Goal: Answer question/provide support: Share knowledge or assist other users

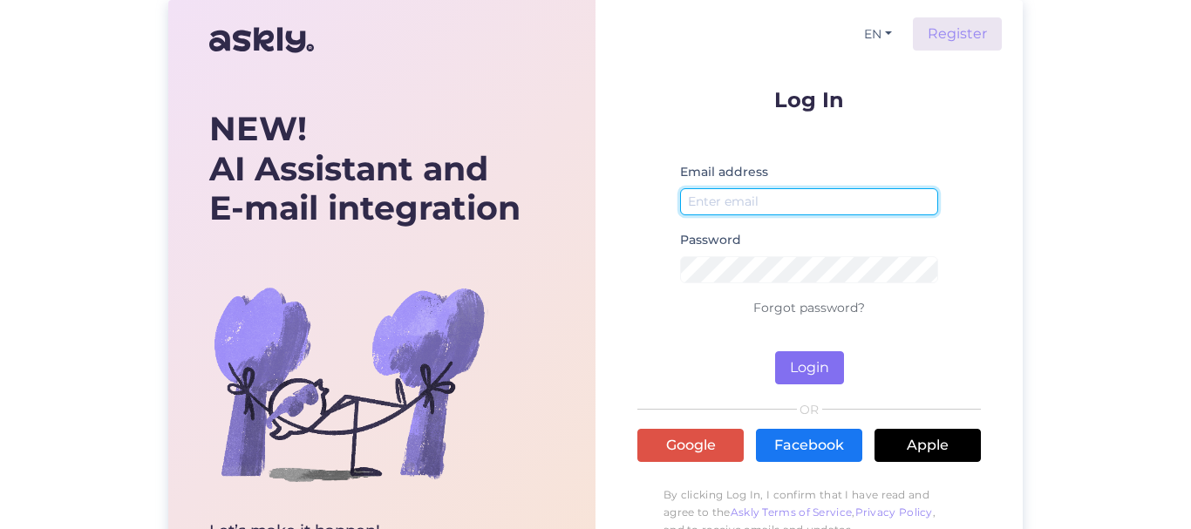
type input "[EMAIL_ADDRESS][DOMAIN_NAME]"
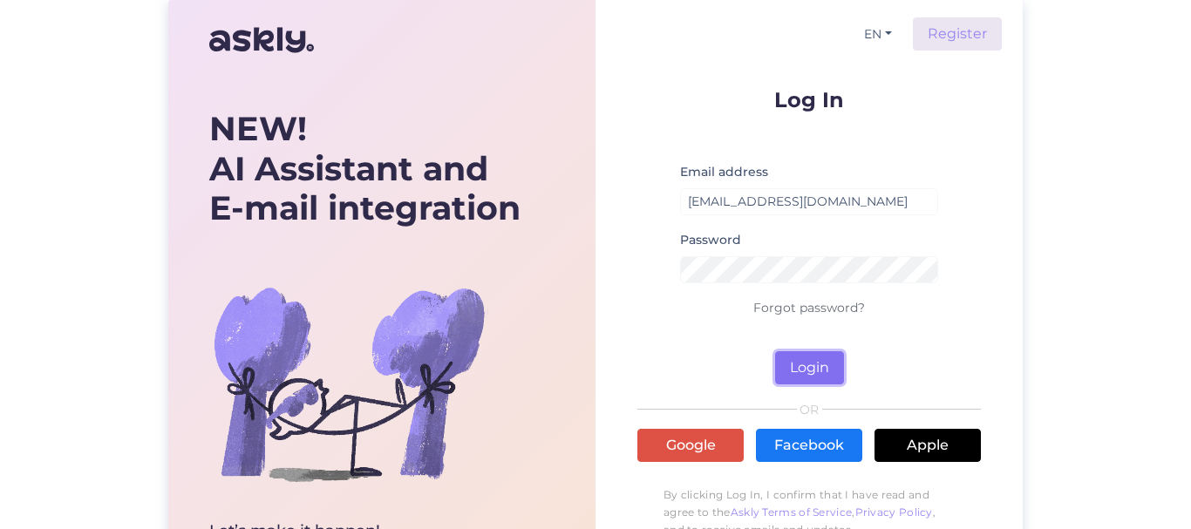
click at [812, 365] on button "Login" at bounding box center [809, 367] width 69 height 33
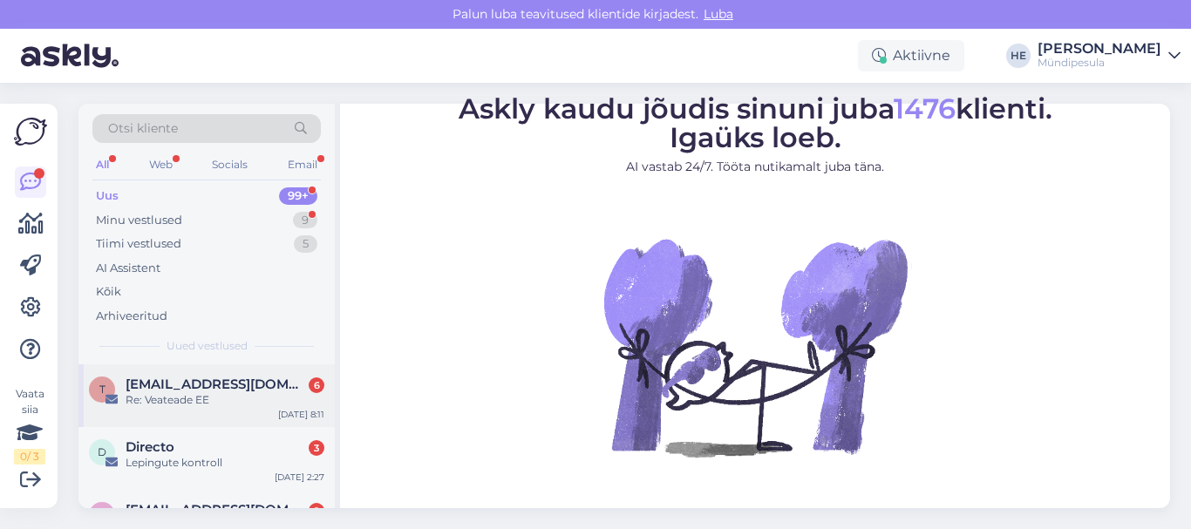
click at [219, 384] on span "[EMAIL_ADDRESS][DOMAIN_NAME]" at bounding box center [216, 385] width 181 height 16
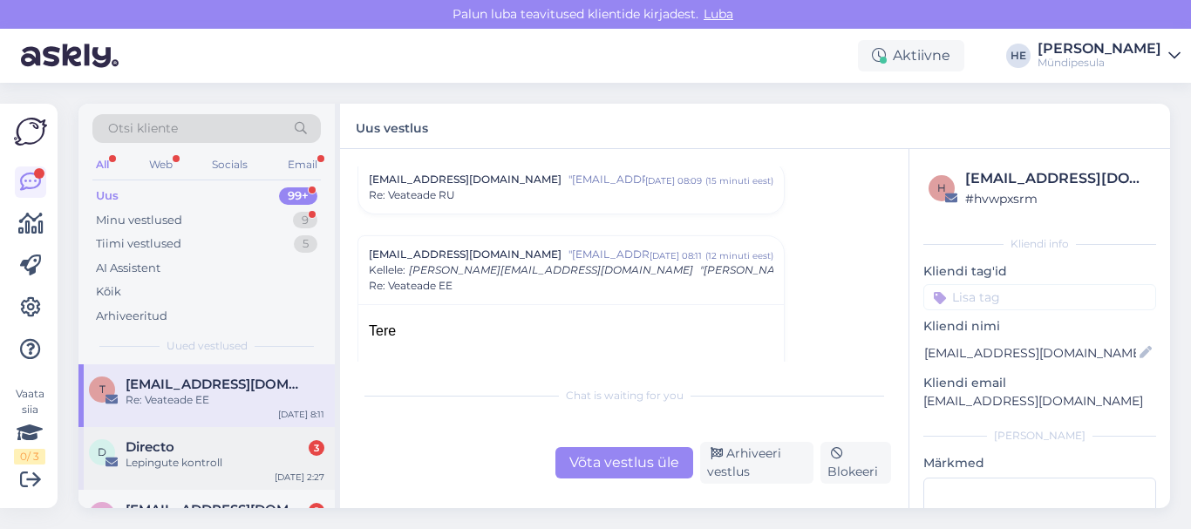
click at [176, 456] on div "Lepingute kontroll" at bounding box center [225, 463] width 199 height 16
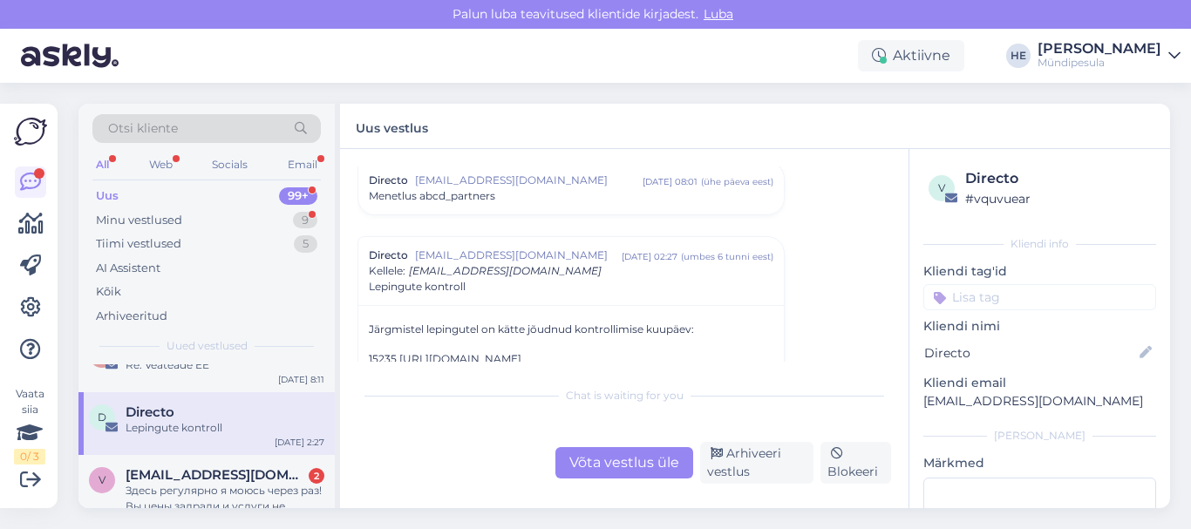
scroll to position [70, 0]
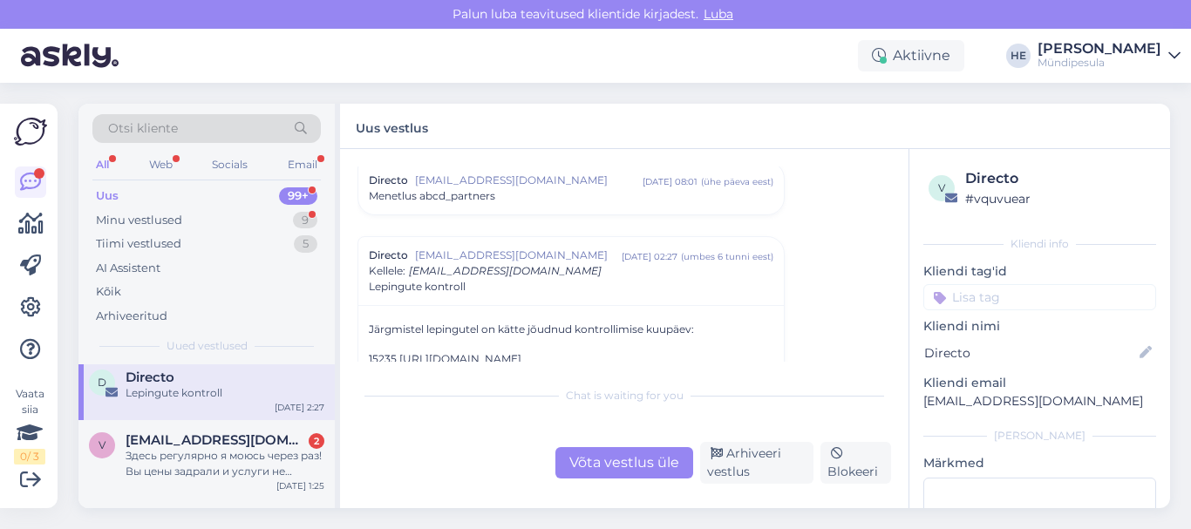
click at [176, 456] on div "Здесь регулярно я моюсь через раз! Вы цены задрали и услуги не предоставляете..…" at bounding box center [225, 463] width 199 height 31
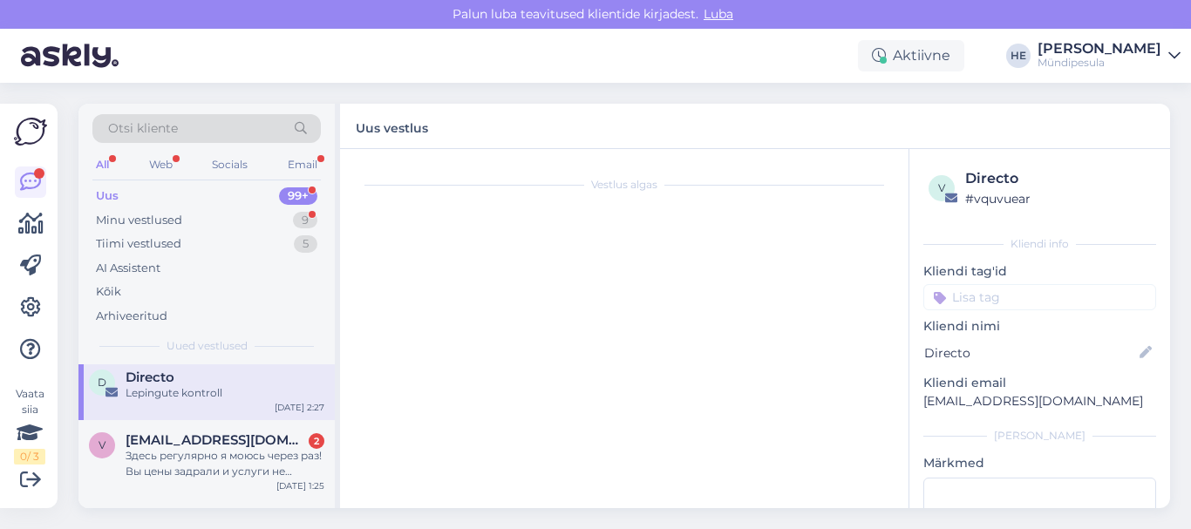
scroll to position [83, 0]
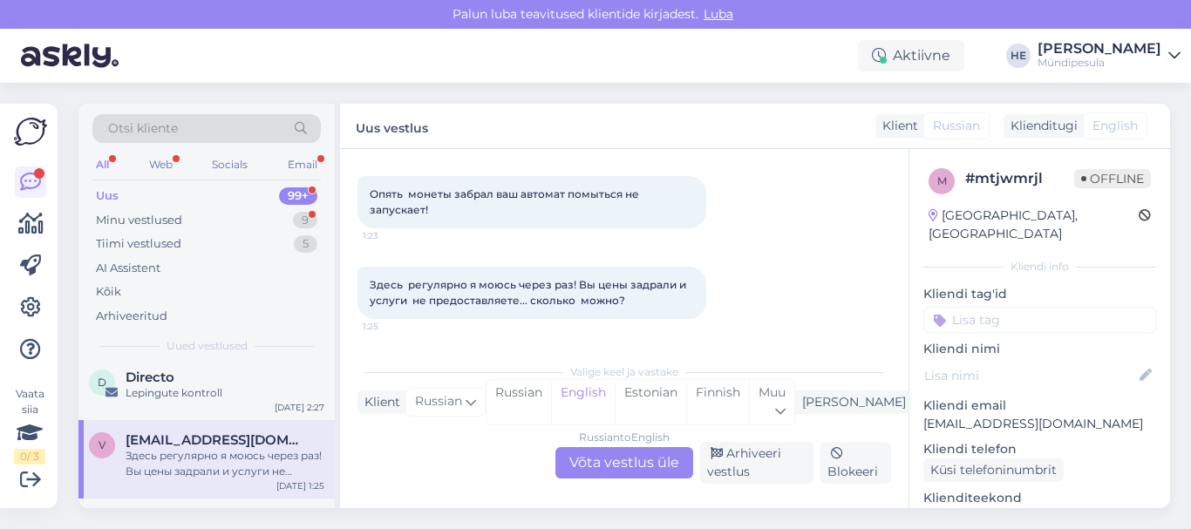
click at [633, 463] on div "Russian to English Võta vestlus üle" at bounding box center [624, 462] width 138 height 31
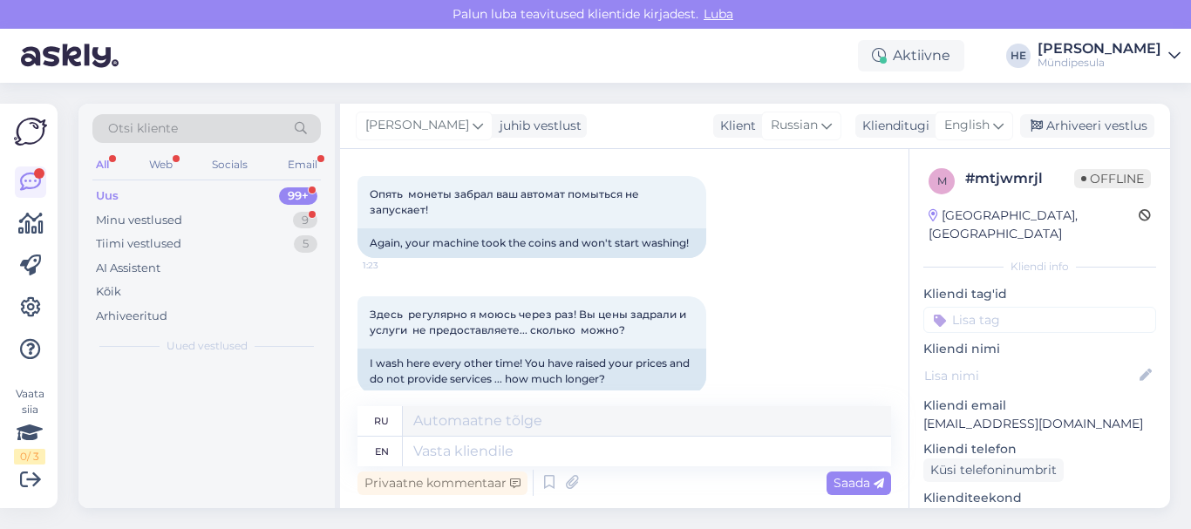
scroll to position [0, 0]
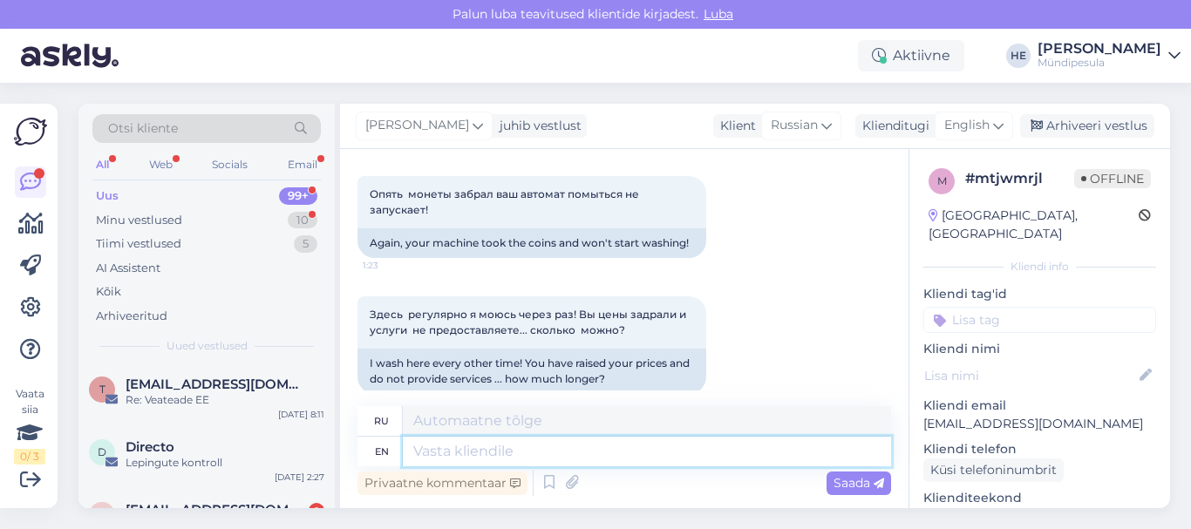
click at [515, 454] on textarea at bounding box center [647, 452] width 488 height 30
paste textarea "Здравствуйте! Просим Вас заполнить форму на нашем сайте о возмещении средств. […"
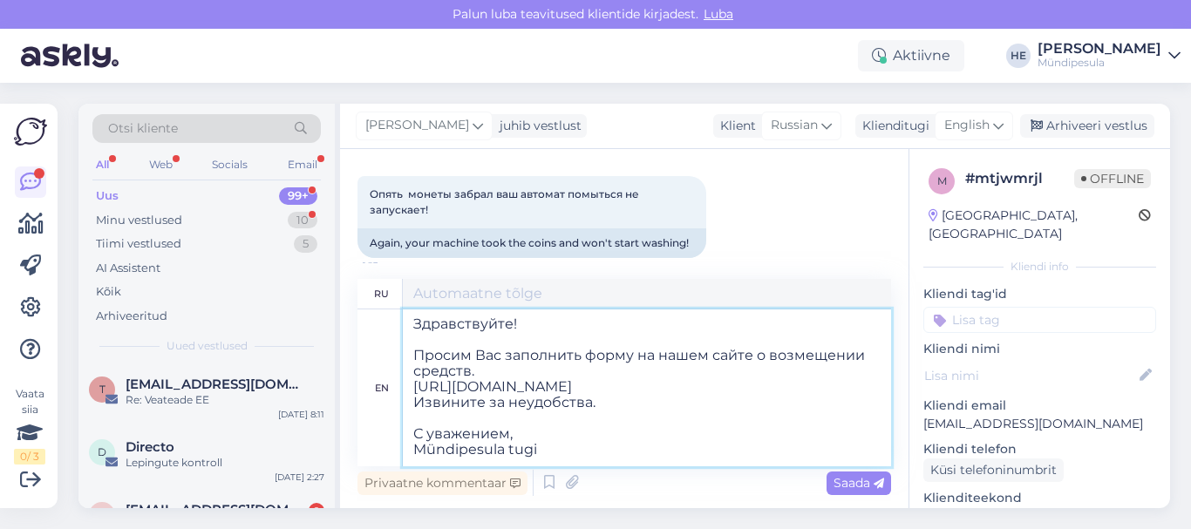
type textarea "Здравствуйте! Просим Вас заполнить форму на нашем сайте о возмещении средств. […"
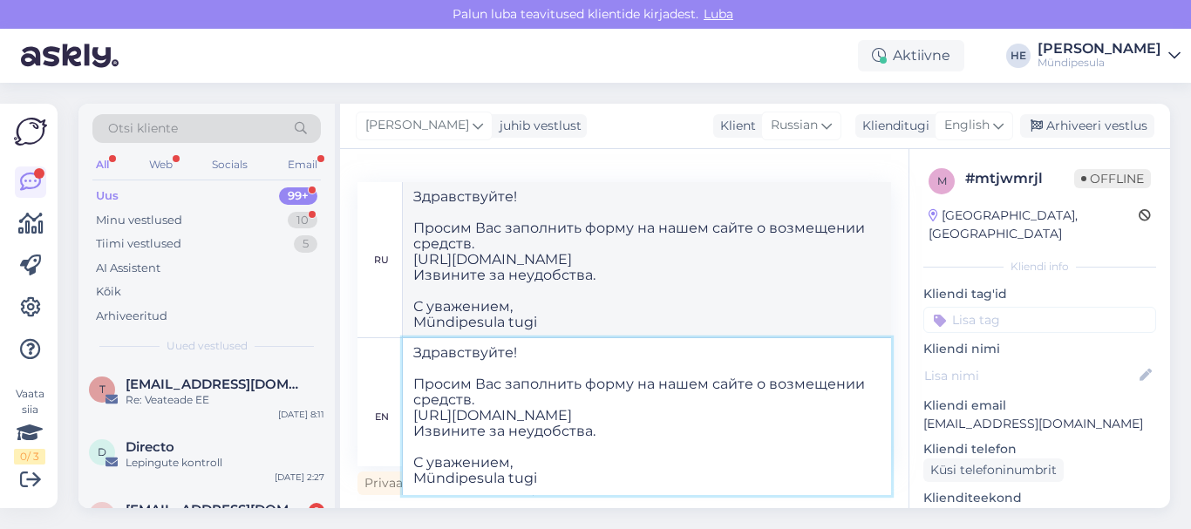
type textarea "Здравствуйте! Просим Вас заполнить форму на нашем сайте о возмещении средств. […"
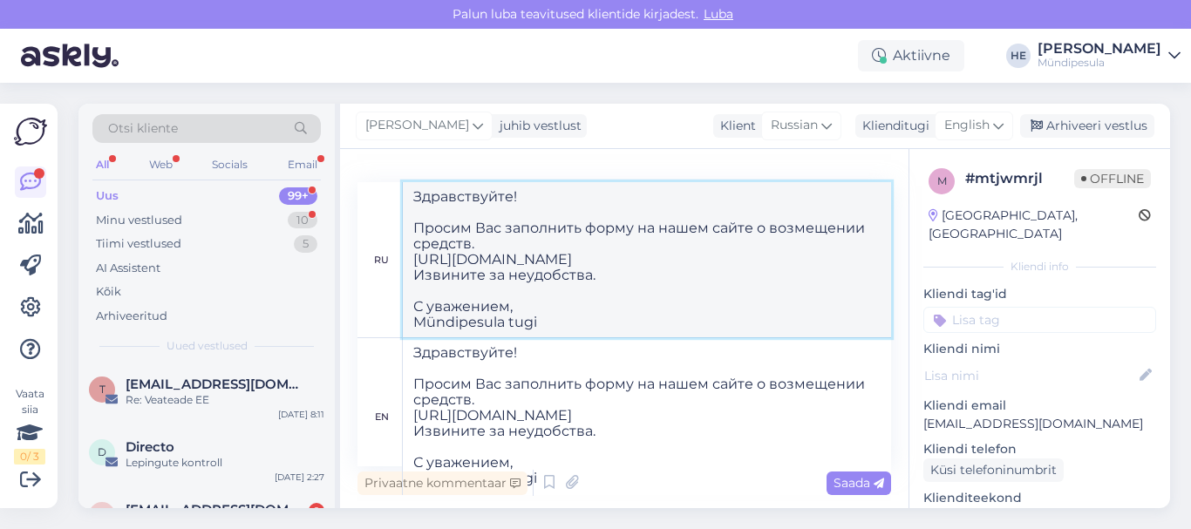
click at [837, 228] on textarea "Здравствуйте! Просим Вас заполнить форму на нашем сайте о возмещении средств. […" at bounding box center [647, 259] width 488 height 155
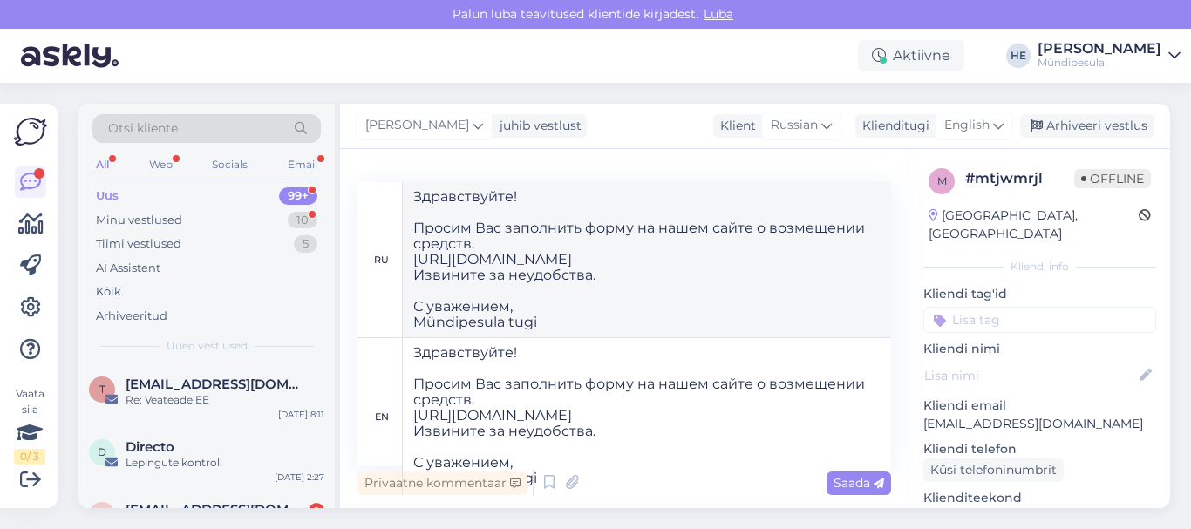
click at [851, 482] on span "Saada" at bounding box center [858, 483] width 51 height 16
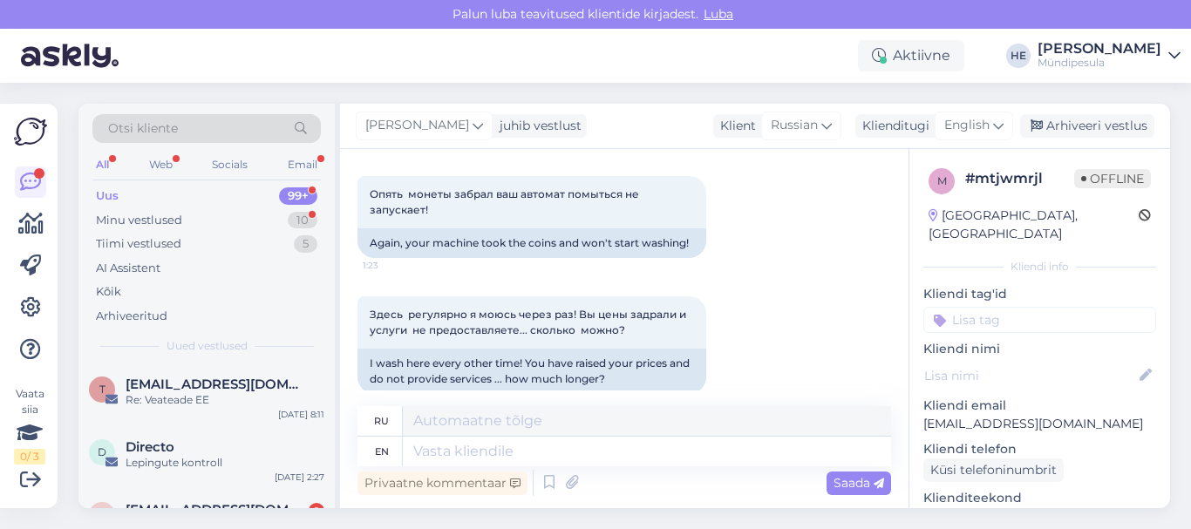
scroll to position [0, 0]
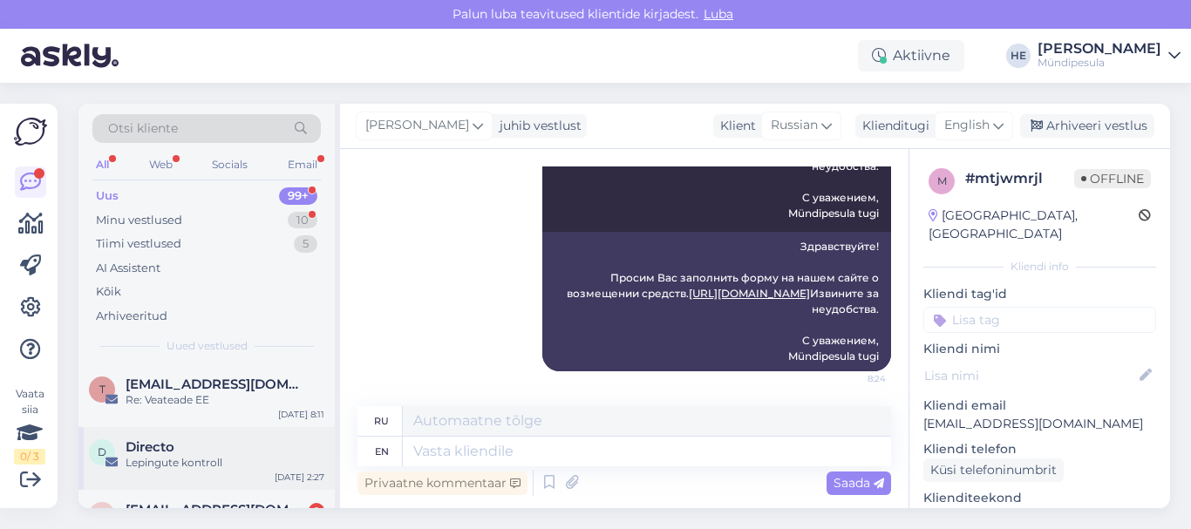
click at [195, 457] on div "Lepingute kontroll" at bounding box center [225, 463] width 199 height 16
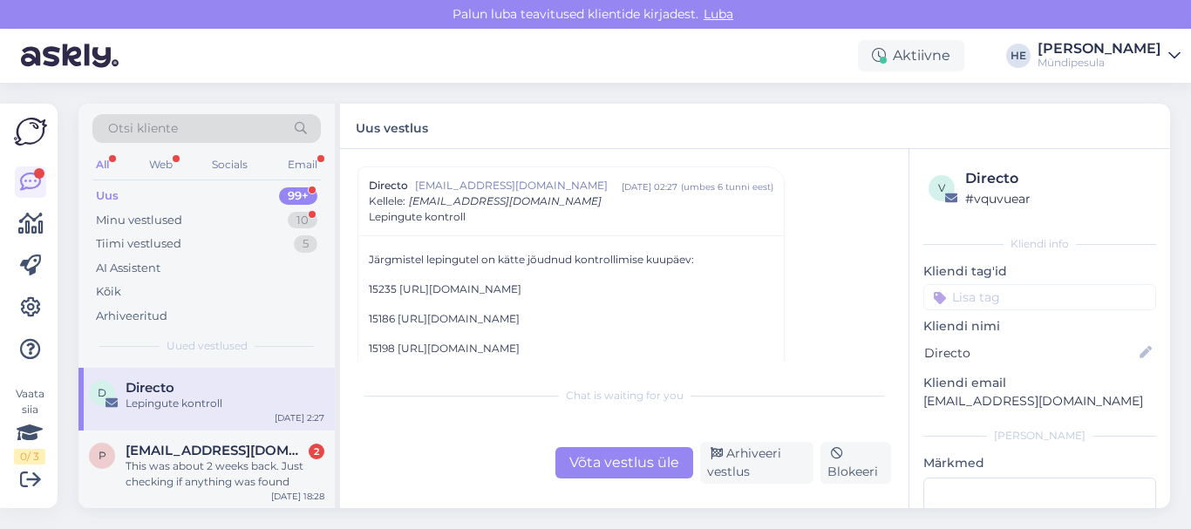
scroll to position [70, 0]
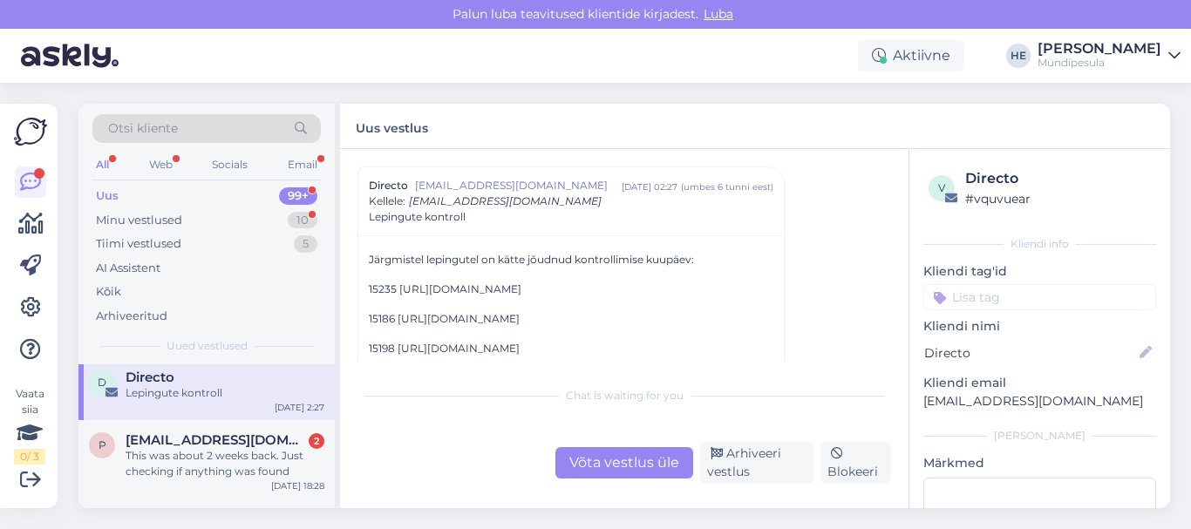
click at [195, 457] on div "This was about 2 weeks back. Just checking if anything was found" at bounding box center [225, 463] width 199 height 31
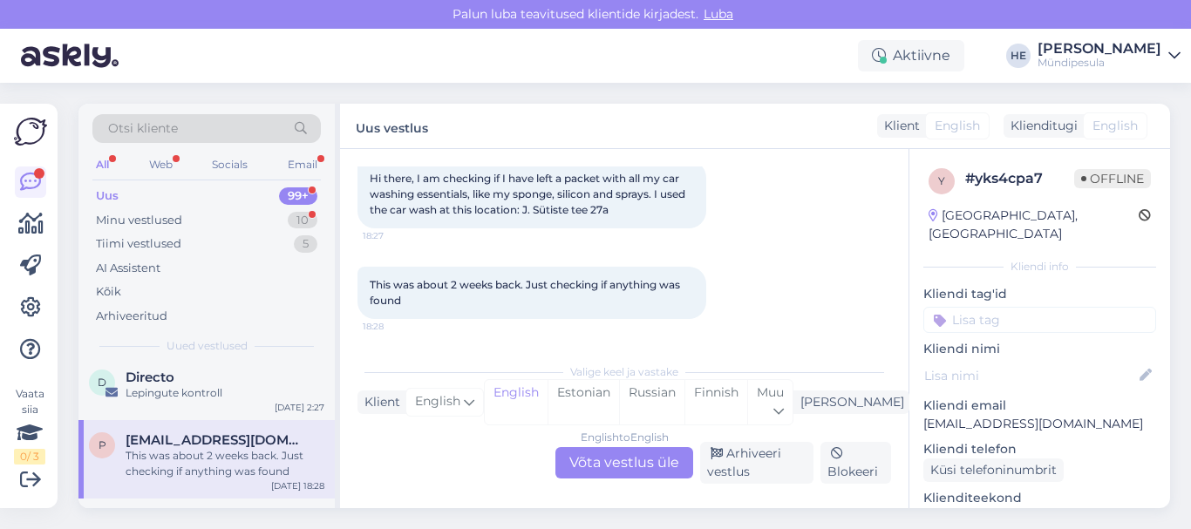
scroll to position [92, 0]
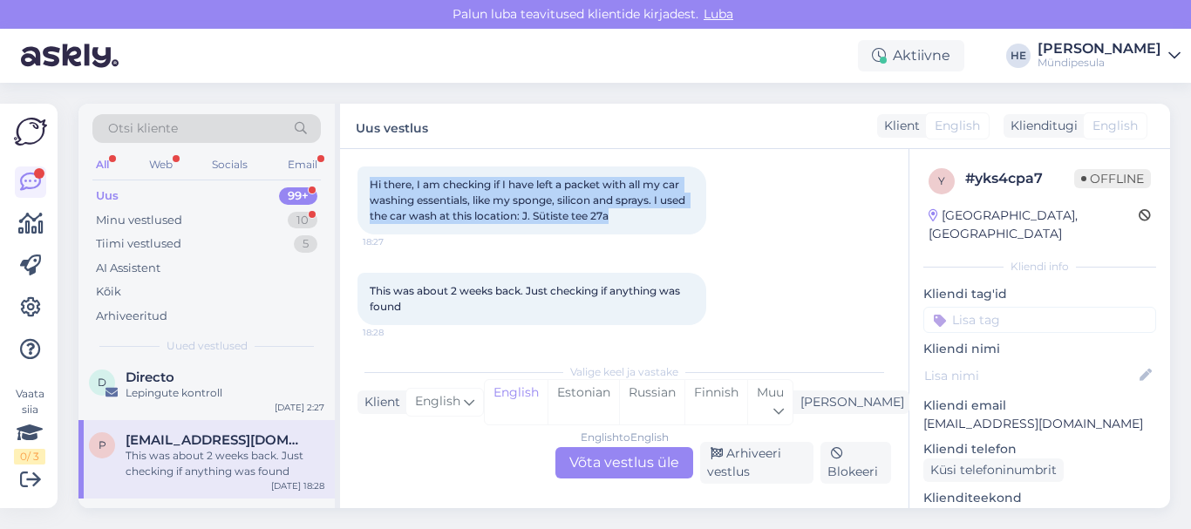
drag, startPoint x: 363, startPoint y: 174, endPoint x: 635, endPoint y: 239, distance: 279.5
click at [635, 239] on div "[DATE] Hi there, I am checking if I have left a packet with all my car washing …" at bounding box center [623, 182] width 533 height 143
copy span "Hi there, I am checking if I have left a packet with all my car washing essenti…"
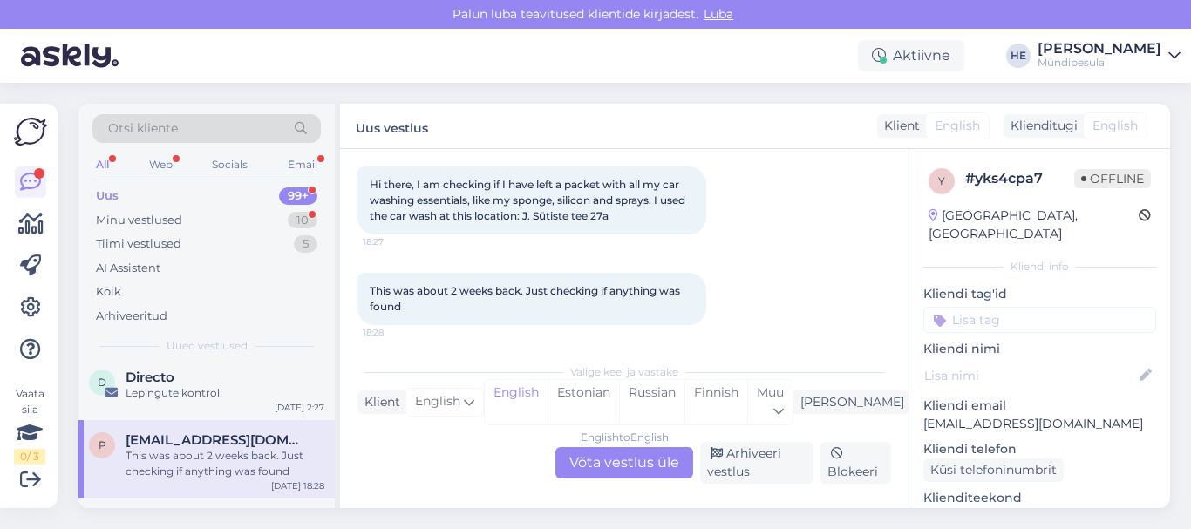
click at [157, 451] on div "This was about 2 weeks back. Just checking if anything was found" at bounding box center [225, 463] width 199 height 31
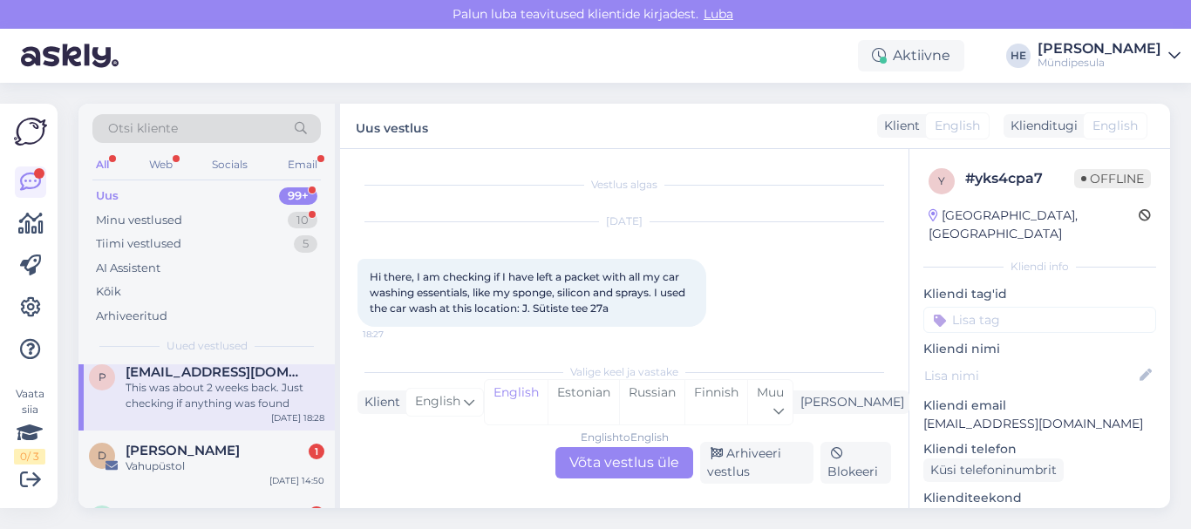
scroll to position [139, 0]
click at [157, 451] on span "[PERSON_NAME]" at bounding box center [183, 449] width 114 height 16
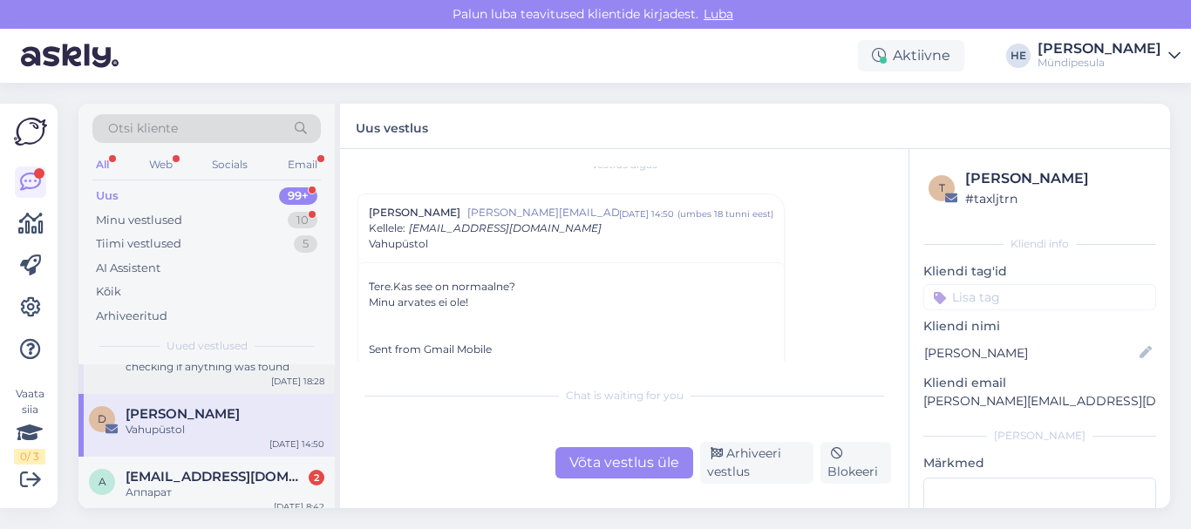
scroll to position [209, 0]
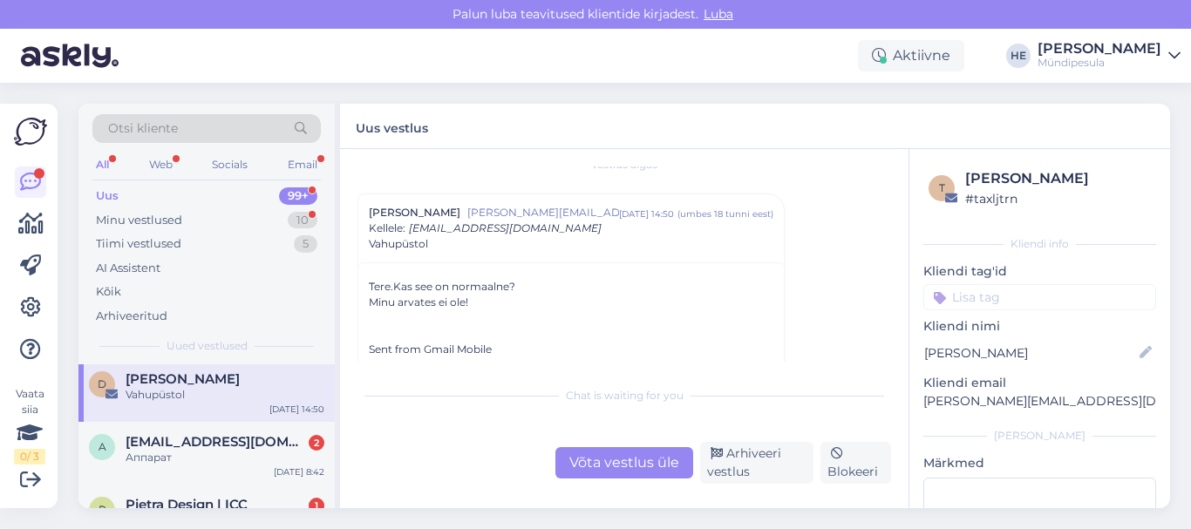
click at [157, 451] on div "Аппарат" at bounding box center [225, 458] width 199 height 16
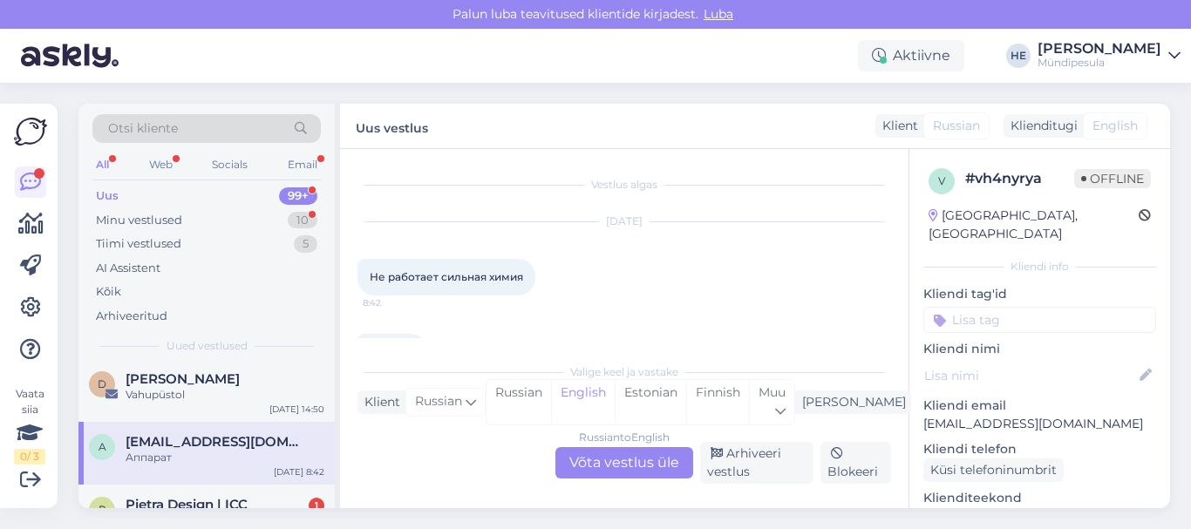
scroll to position [51, 0]
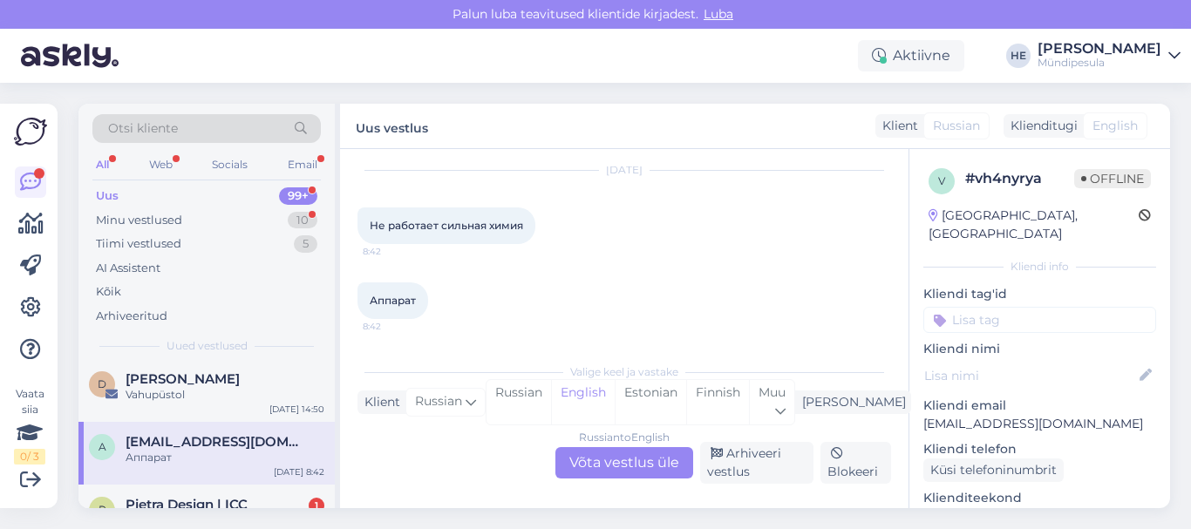
click at [613, 455] on div "Russian to English Võta vestlus üle" at bounding box center [624, 462] width 138 height 31
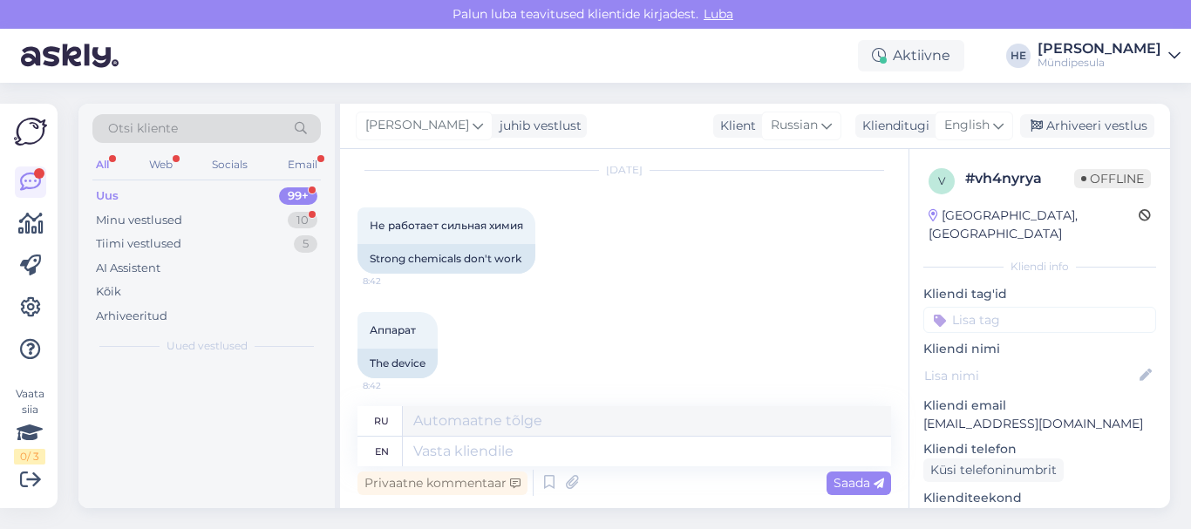
scroll to position [0, 0]
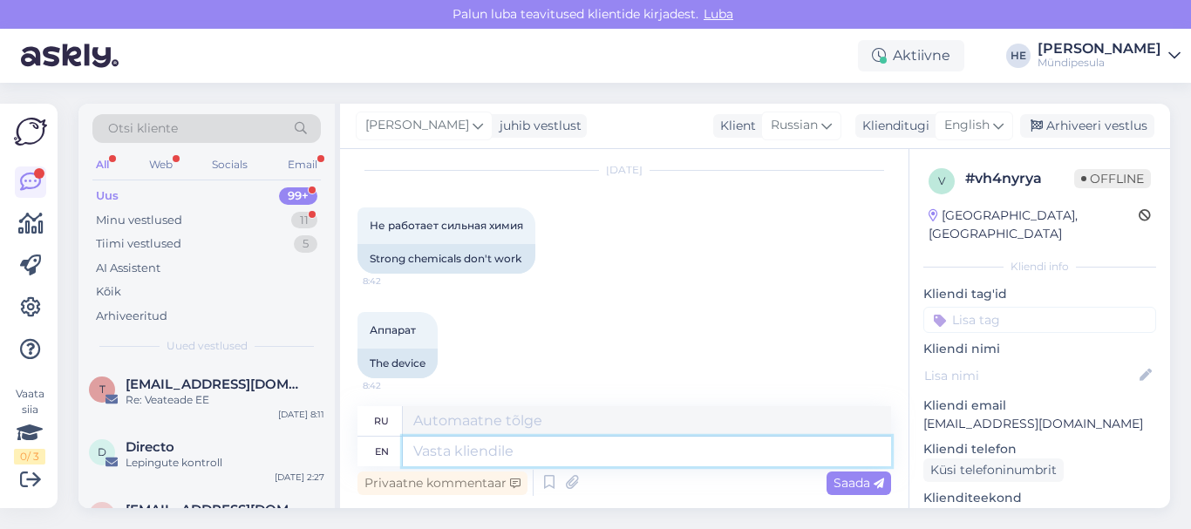
click at [434, 459] on textarea at bounding box center [647, 452] width 488 height 30
paste textarea "Здравствуйте! Просим Вас заполнить форму на нашем сайте о возмещении средств. […"
type textarea "Здравствуйте! Просим Вас заполнить форму на нашем сайте о возмещении средств. […"
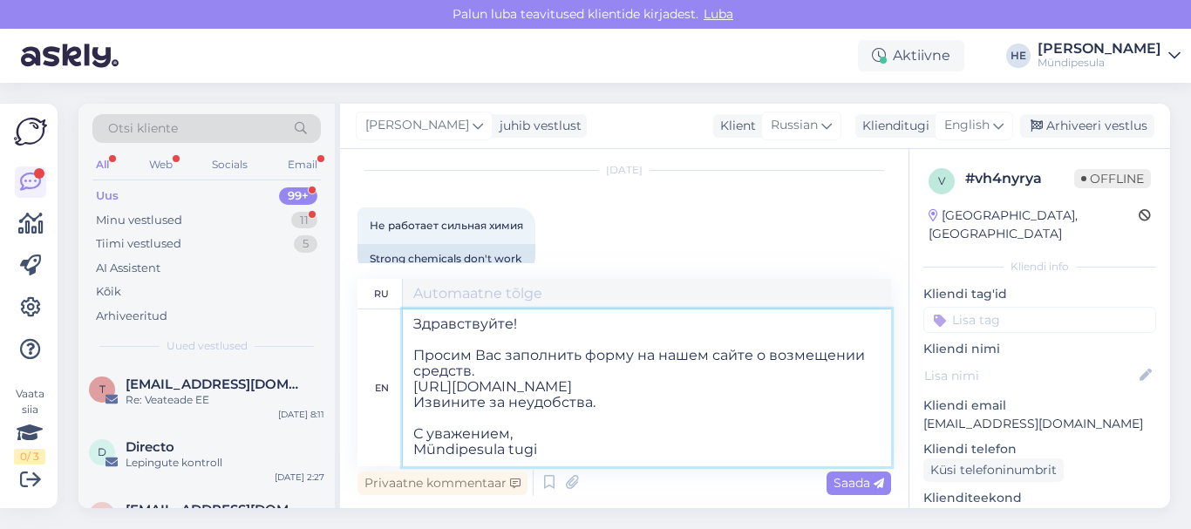
scroll to position [7, 0]
type textarea "Здравствуйте! Просим Вас заполнить форму на нашем сайте о возмещении средств. […"
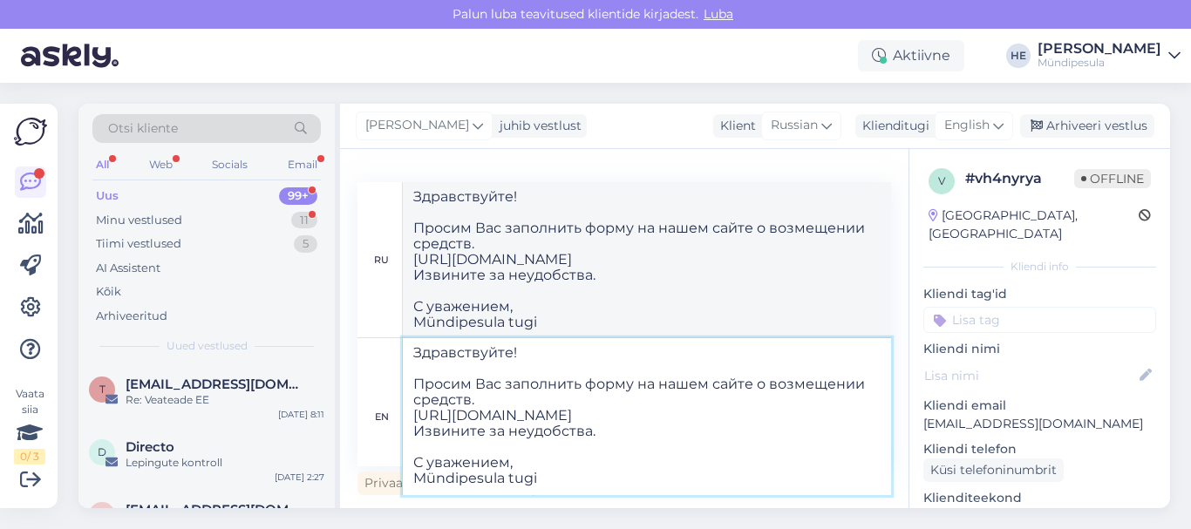
type textarea "Здравствуйте! Просим Вас заполнить форму на нашем сайте о возмещении средств. […"
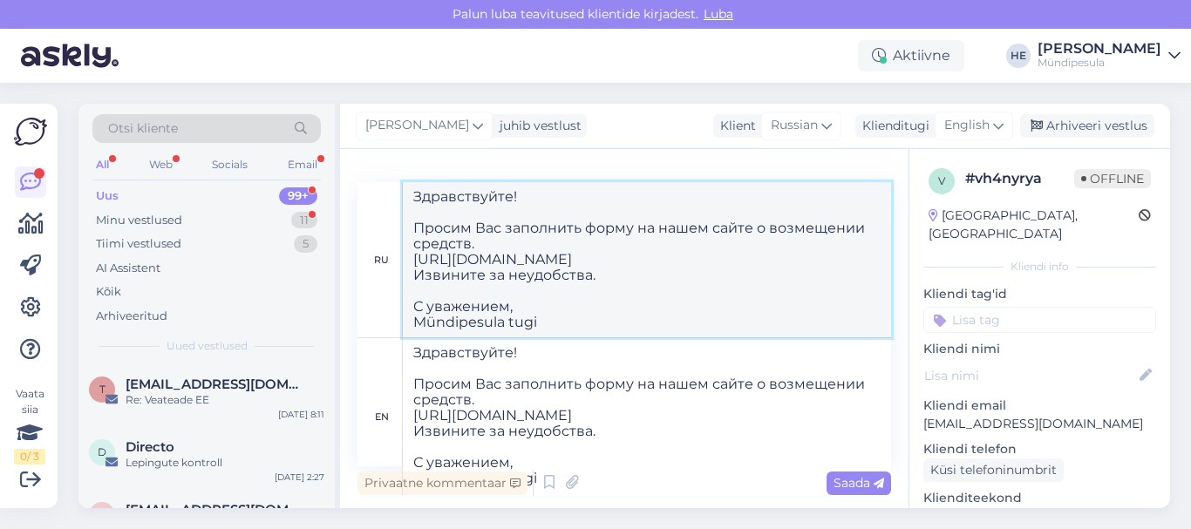
click at [791, 268] on textarea "Здравствуйте! Просим Вас заполнить форму на нашем сайте о возмещении средств. […" at bounding box center [647, 259] width 488 height 155
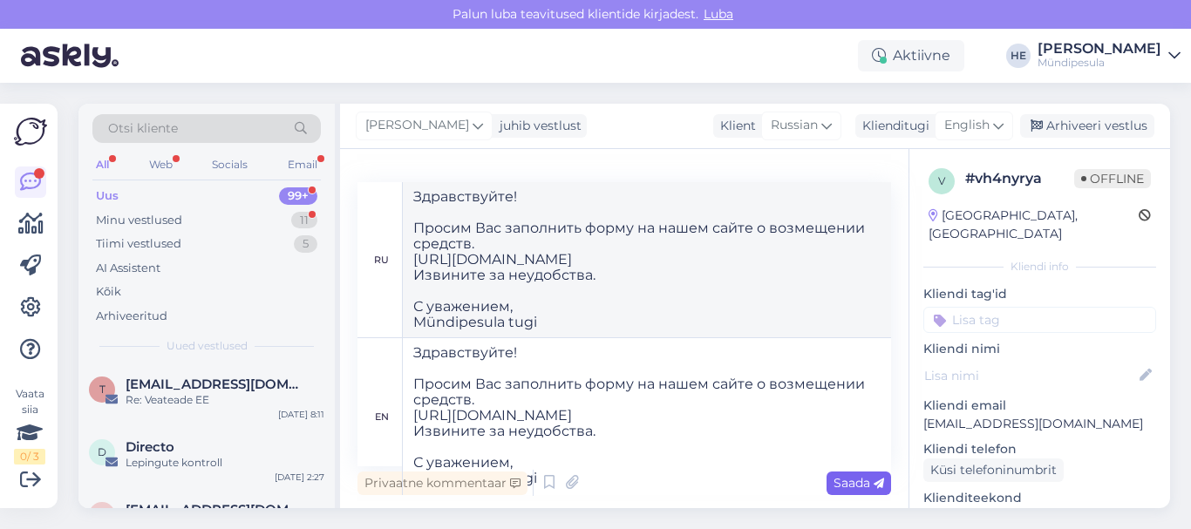
click at [835, 484] on span "Saada" at bounding box center [858, 483] width 51 height 16
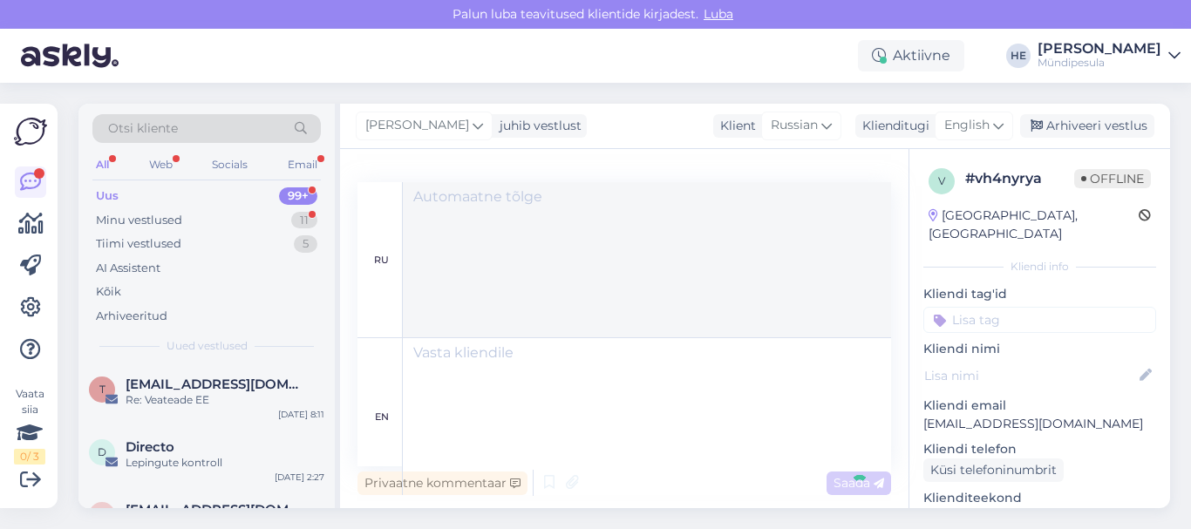
scroll to position [0, 0]
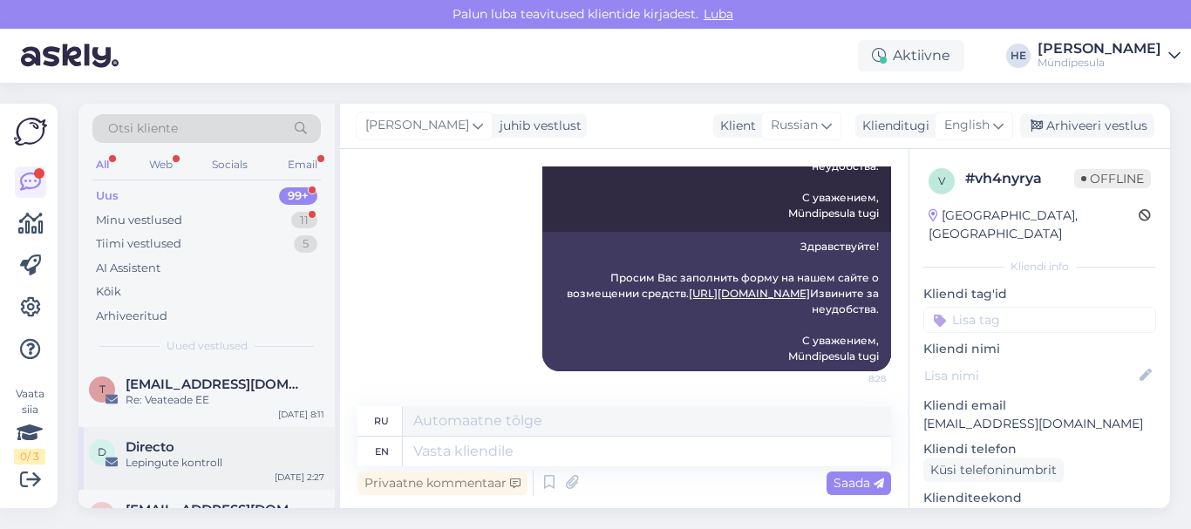
click at [199, 458] on div "Lepingute kontroll" at bounding box center [225, 463] width 199 height 16
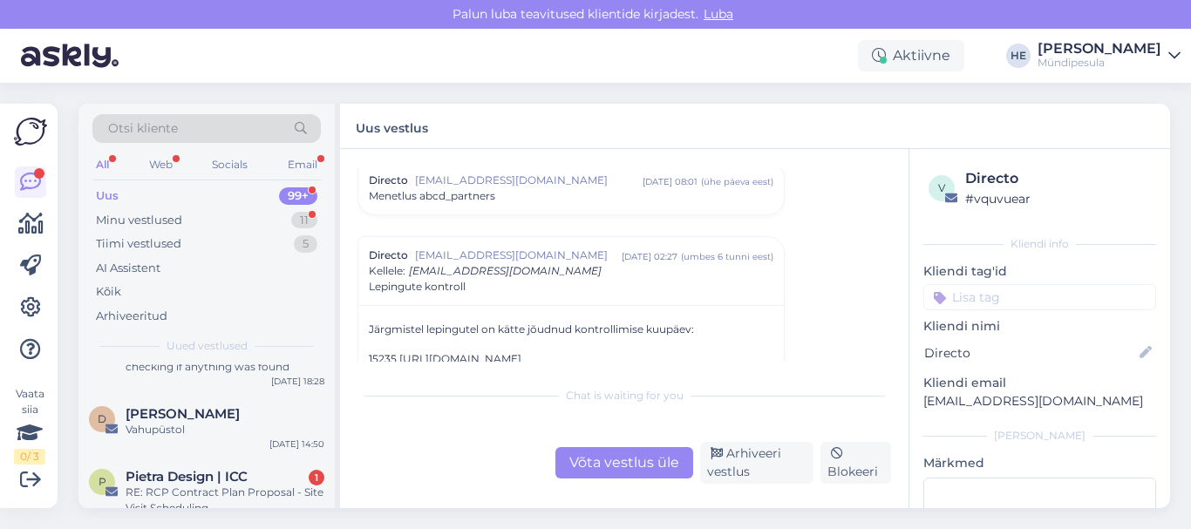
scroll to position [209, 0]
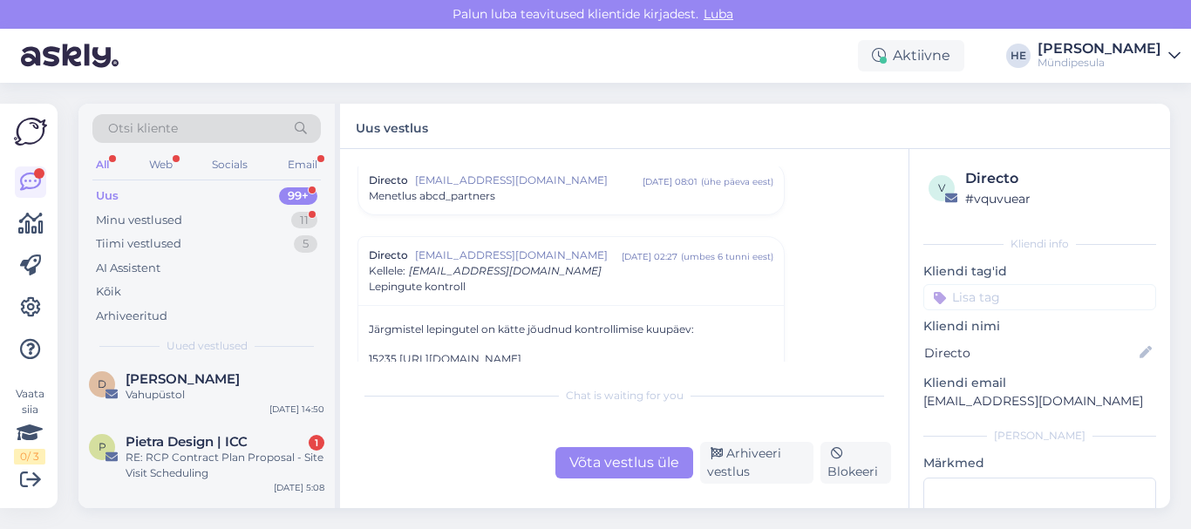
click at [199, 458] on div "RE: RCP Contract Plan Proposal - Site Visit Scheduling" at bounding box center [225, 465] width 199 height 31
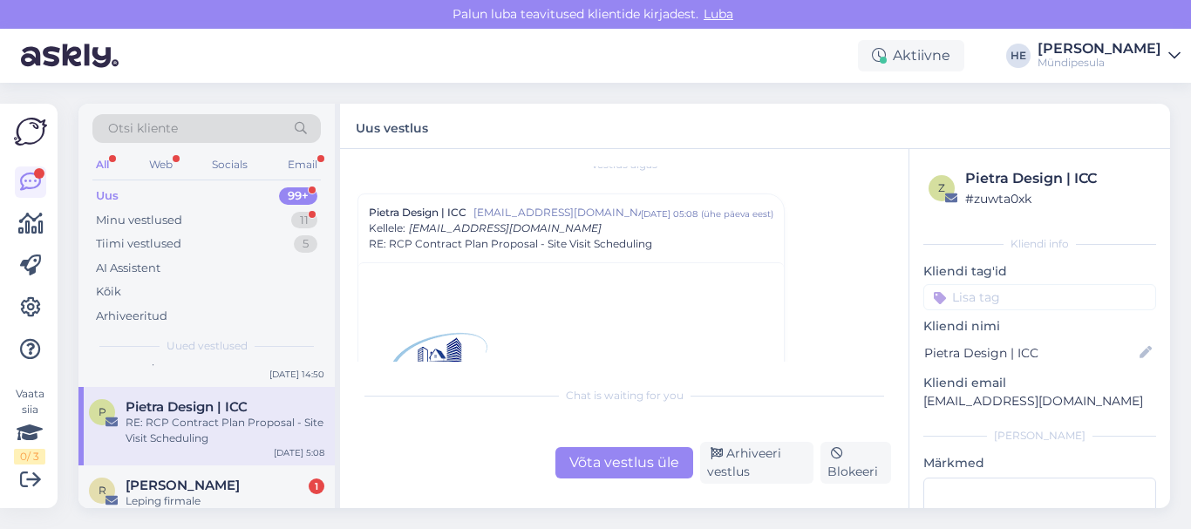
scroll to position [279, 0]
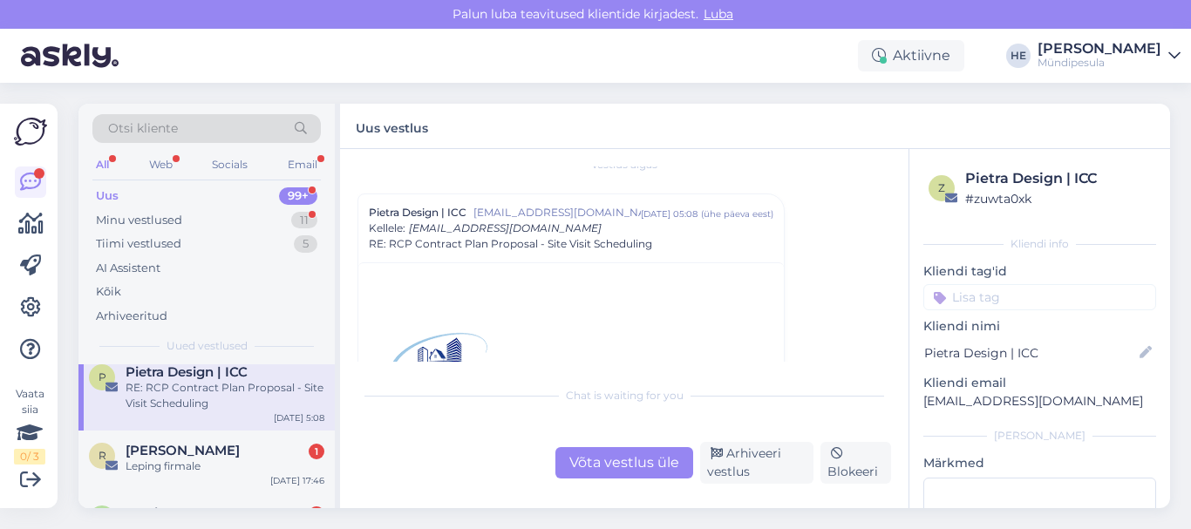
click at [199, 458] on div "Leping firmale" at bounding box center [225, 466] width 199 height 16
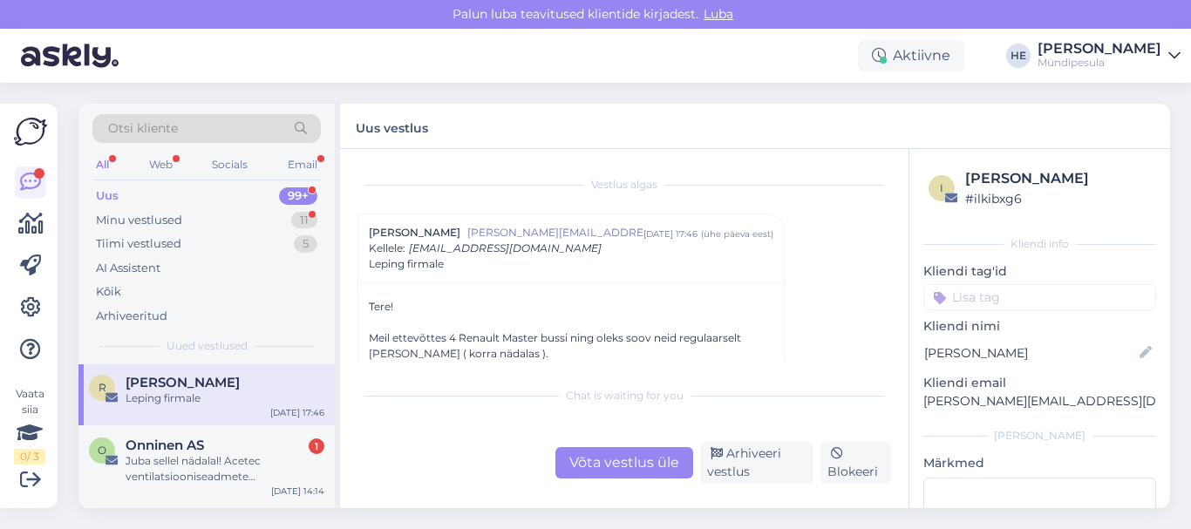
scroll to position [349, 0]
click at [199, 458] on div "Juba sellel nädalal! Acetec ventilatsiooniseadmete demohommikud 9.–11. septembr…" at bounding box center [225, 467] width 199 height 31
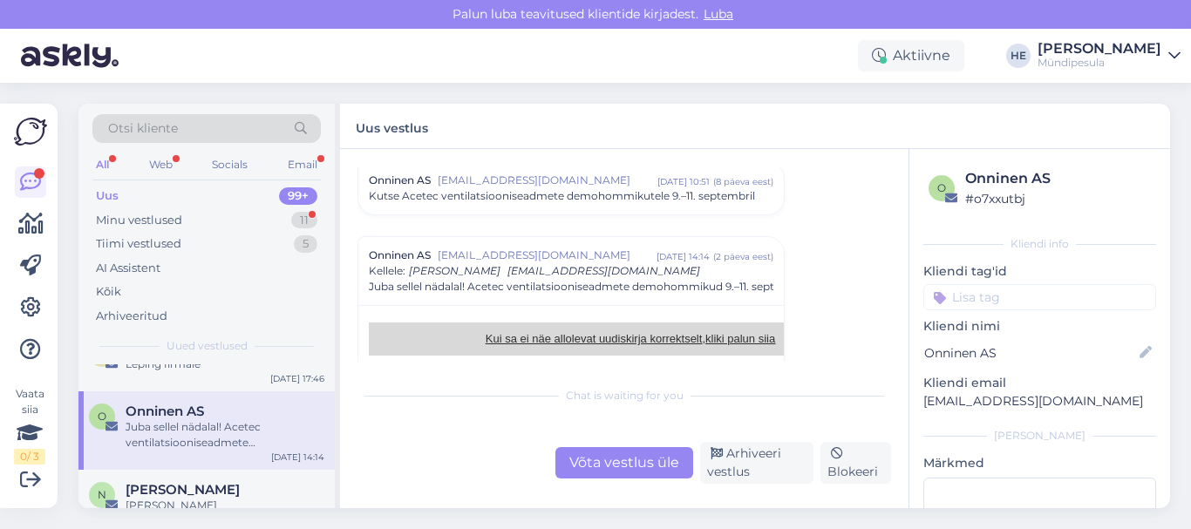
scroll to position [384, 0]
click at [167, 221] on div "Minu vestlused" at bounding box center [139, 220] width 86 height 17
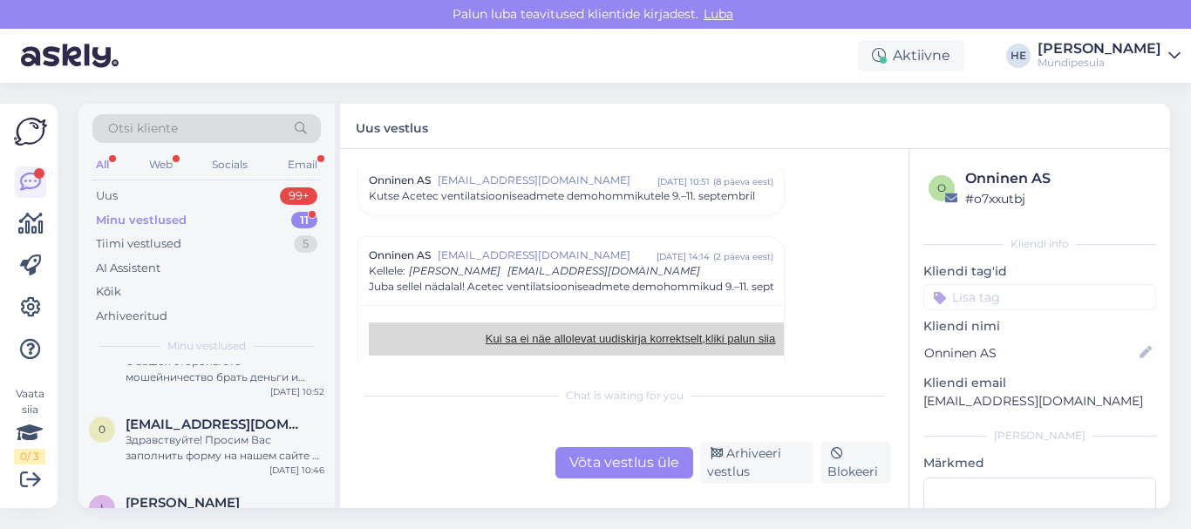
scroll to position [0, 0]
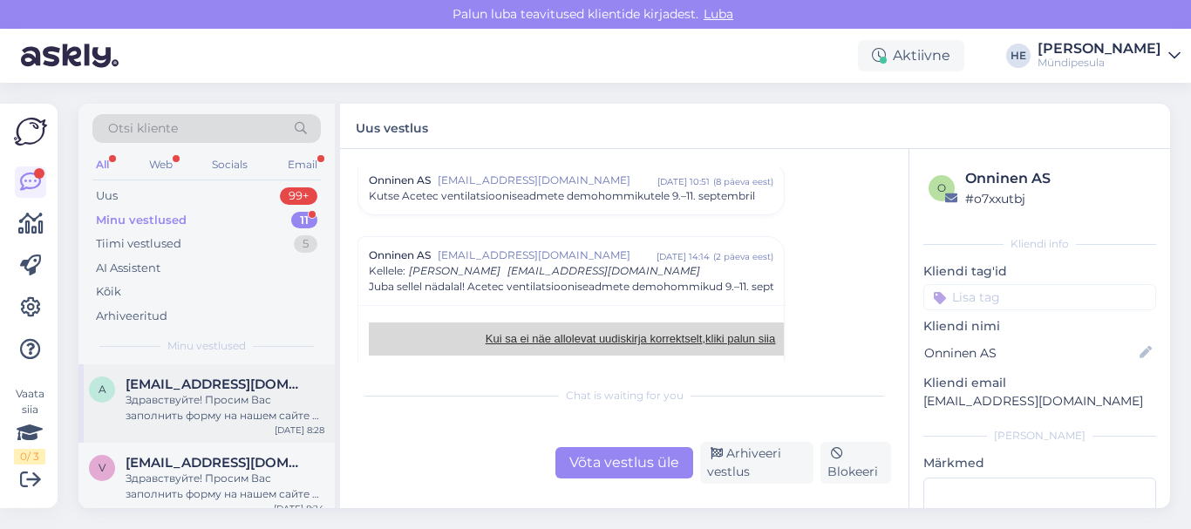
click at [150, 402] on div "Здравствуйте! Просим Вас заполнить форму на нашем сайте о возмещении средств. […" at bounding box center [225, 407] width 199 height 31
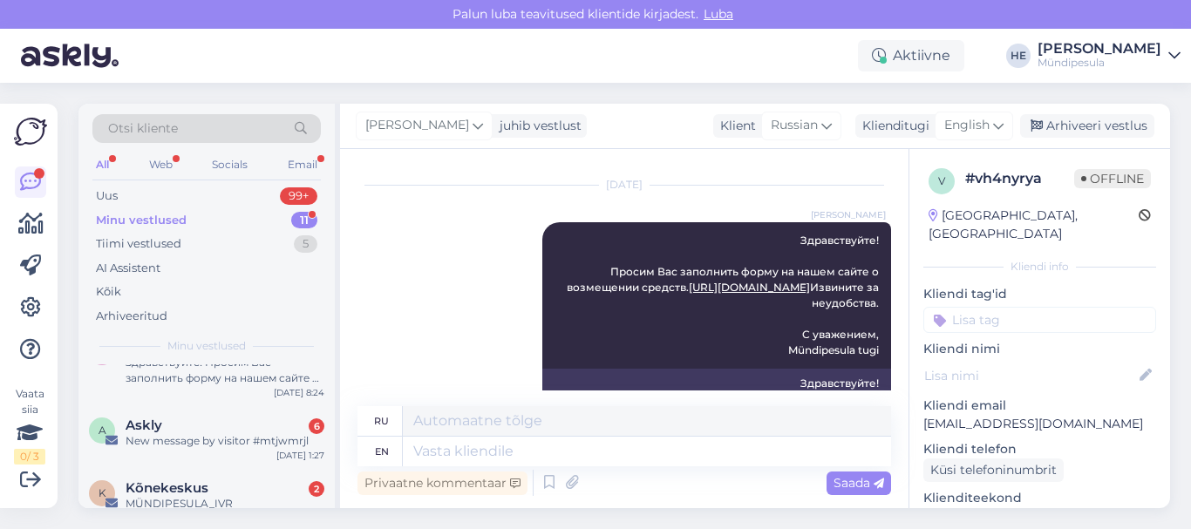
scroll to position [139, 0]
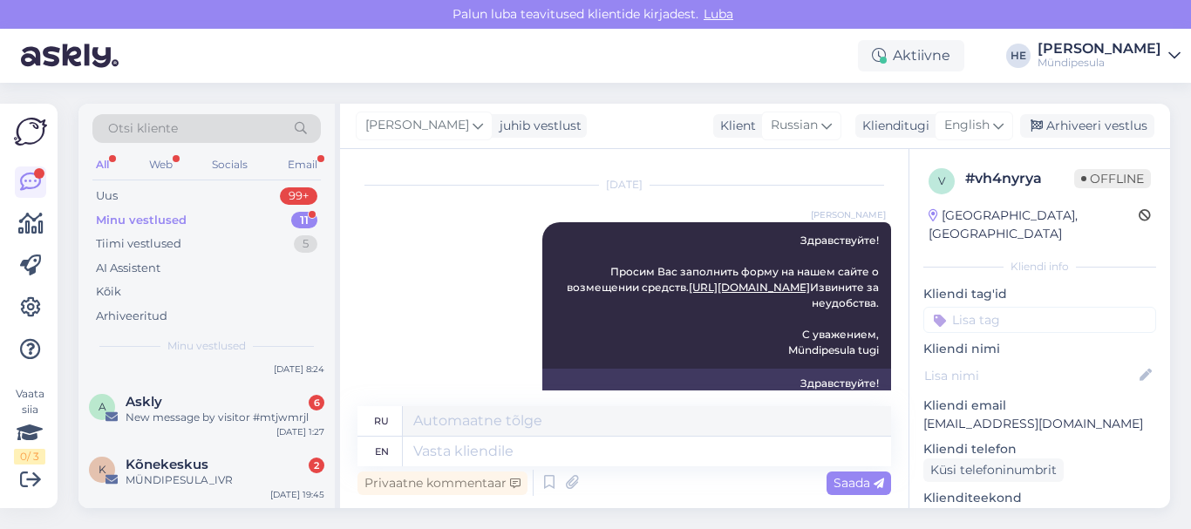
click at [150, 402] on span "Askly" at bounding box center [144, 402] width 37 height 16
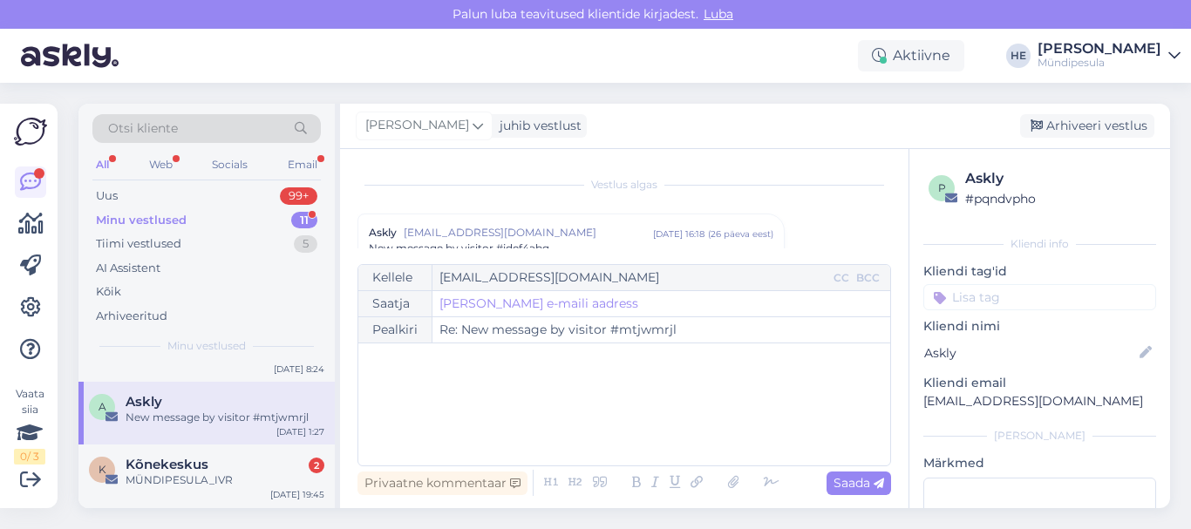
scroll to position [7468, 0]
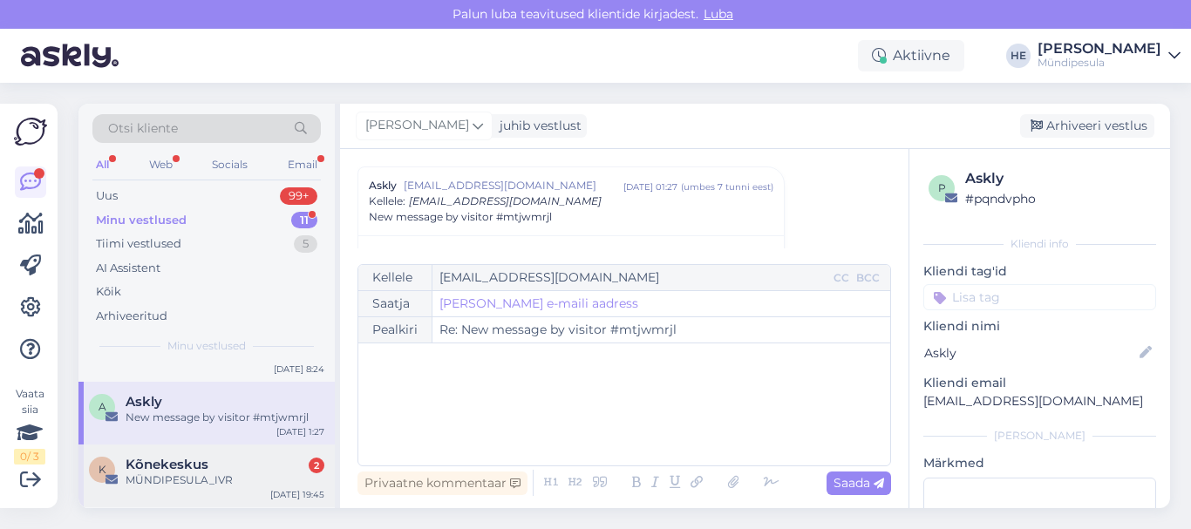
click at [160, 471] on span "Kõnekeskus" at bounding box center [167, 465] width 83 height 16
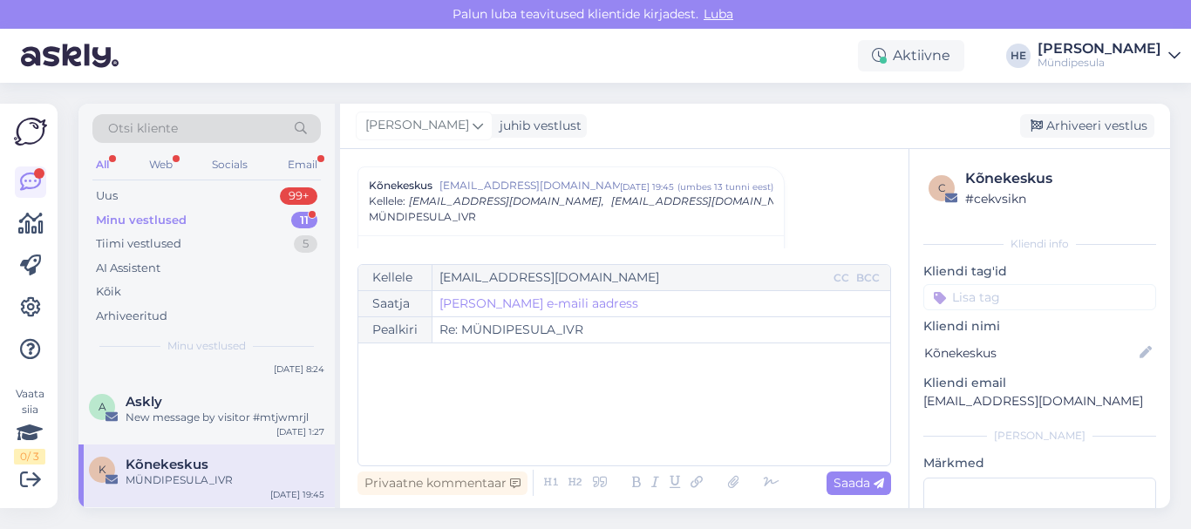
click at [138, 220] on div "Minu vestlused" at bounding box center [141, 220] width 91 height 17
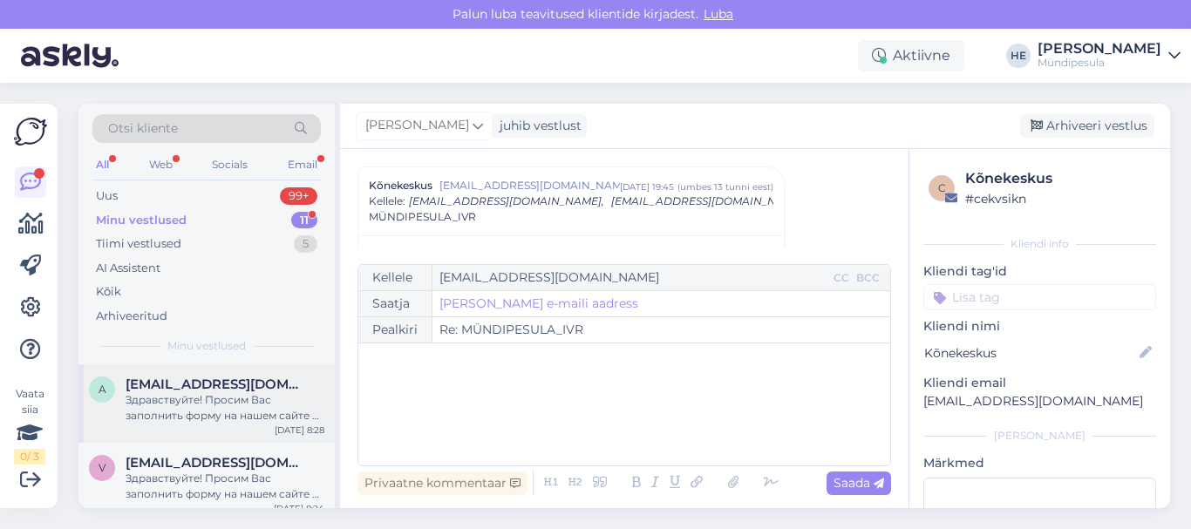
click at [159, 390] on span "[EMAIL_ADDRESS][DOMAIN_NAME]" at bounding box center [216, 385] width 181 height 16
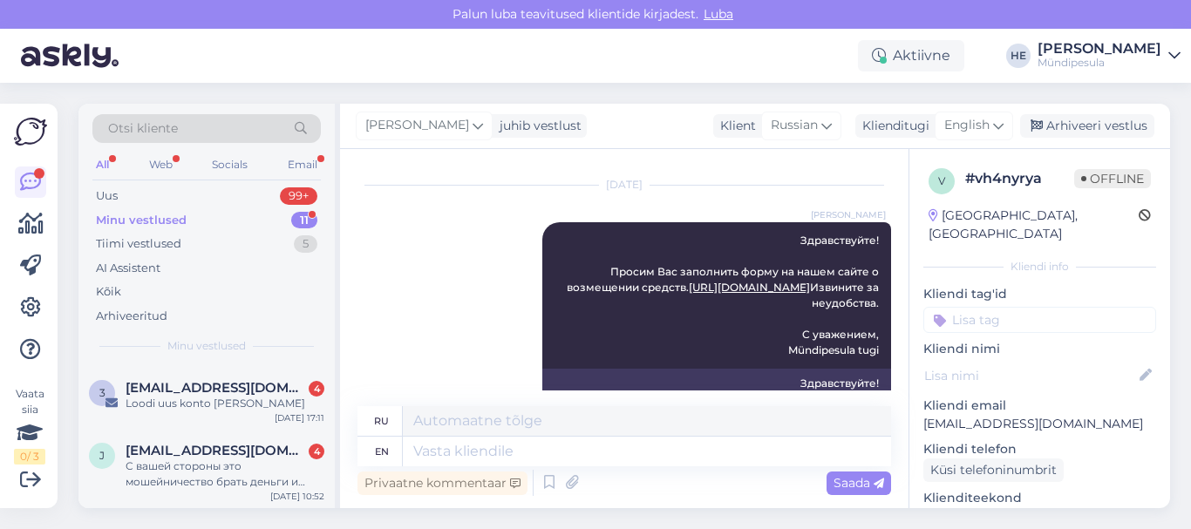
click at [159, 390] on span "[EMAIL_ADDRESS][DOMAIN_NAME]" at bounding box center [216, 388] width 181 height 16
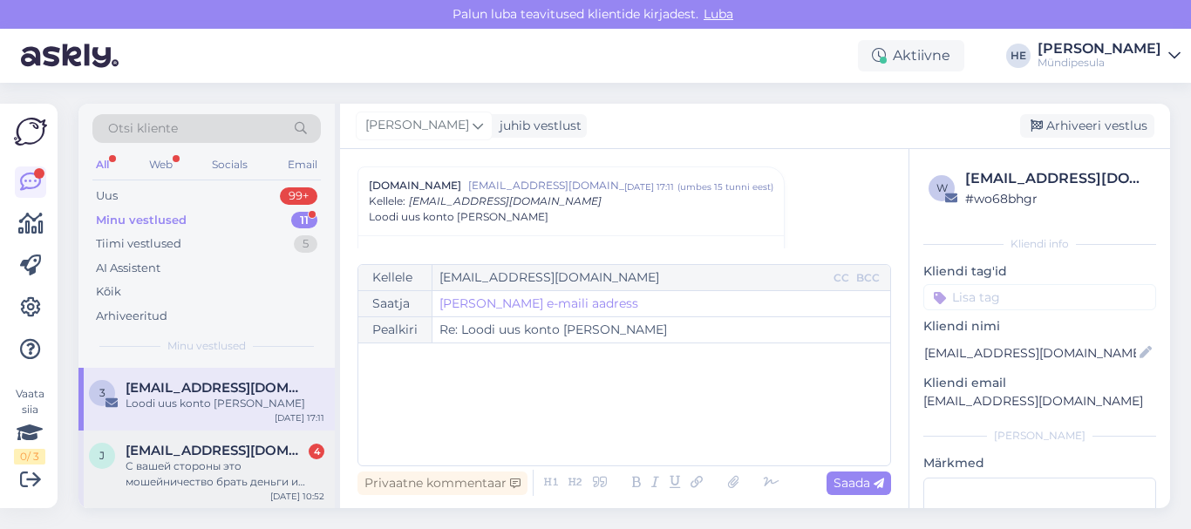
click at [183, 458] on div "С вашей стороны это мошейничество брать деньги и неотвечать людям" at bounding box center [225, 473] width 199 height 31
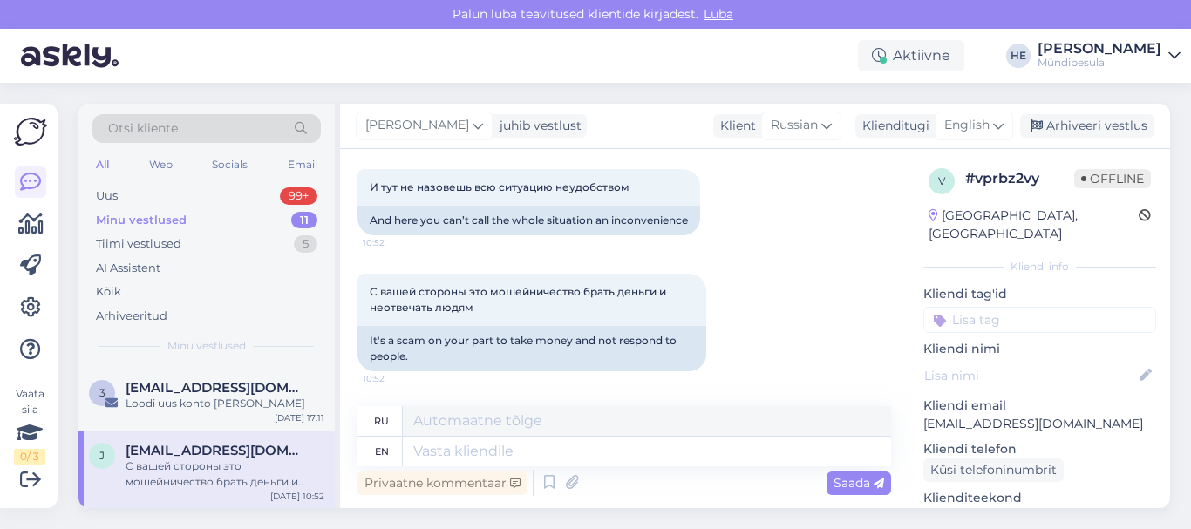
click at [1171, 55] on icon at bounding box center [1174, 56] width 12 height 14
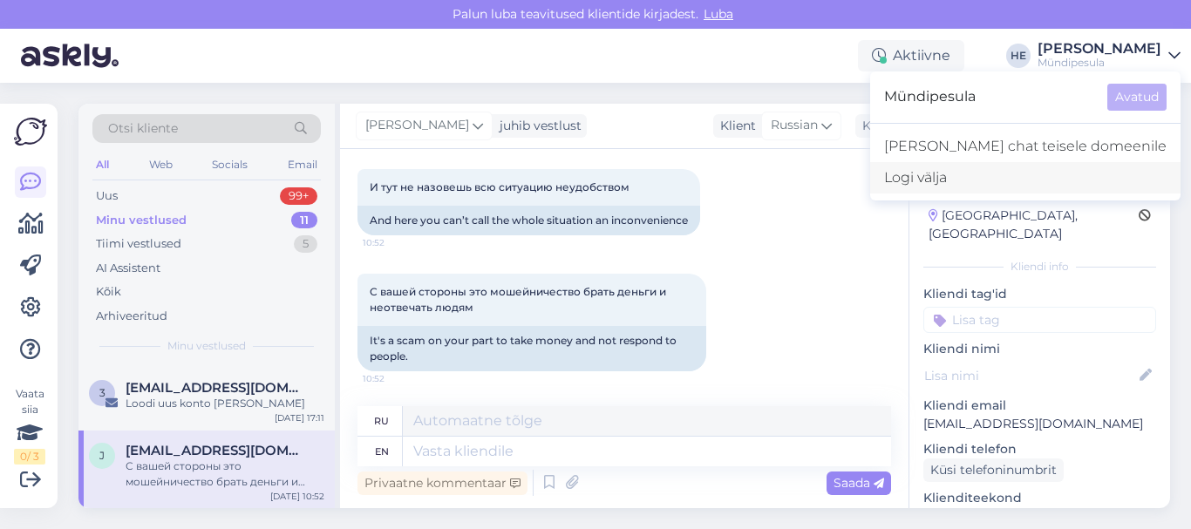
click at [1016, 173] on div "Logi välja" at bounding box center [1025, 177] width 310 height 31
